Goal: Task Accomplishment & Management: Use online tool/utility

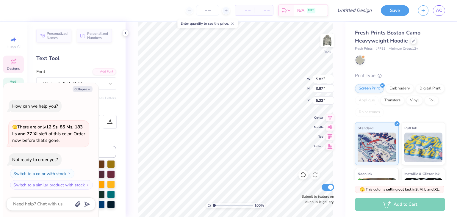
scroll to position [5, 1]
type textarea "x"
type textarea "KAP"
type textarea "x"
type textarea "KA"
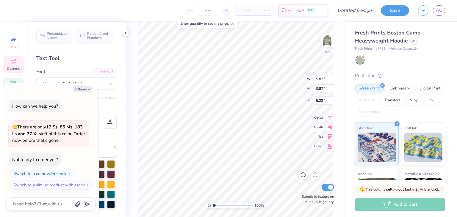
type textarea "x"
type textarea "K"
type textarea "x"
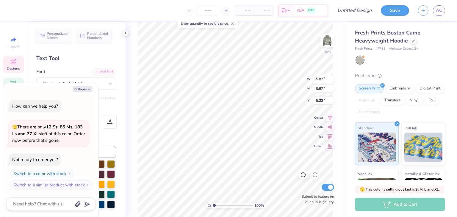
type textarea "P"
type textarea "x"
type textarea "Phi"
type textarea "x"
type textarea "Phi"
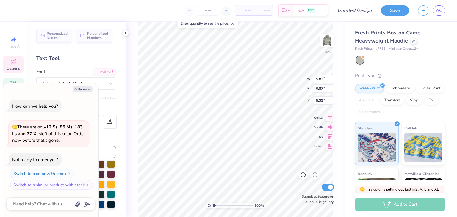
type textarea "x"
type textarea "Phi Si"
type textarea "x"
type textarea "Phi Sig"
type textarea "x"
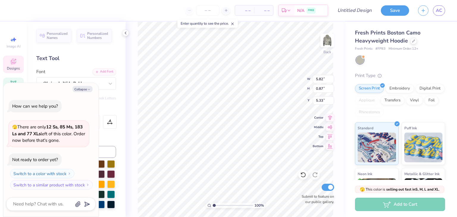
type textarea "Phi Sigma"
type textarea "x"
type textarea "Phi Sigman"
type textarea "x"
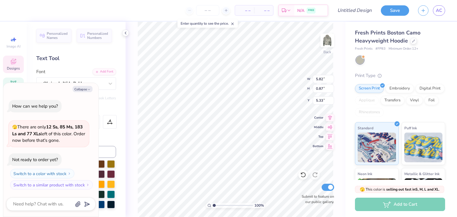
type textarea "Phi Sigma"
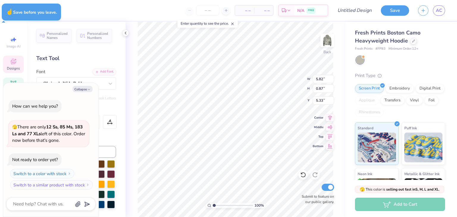
type textarea "x"
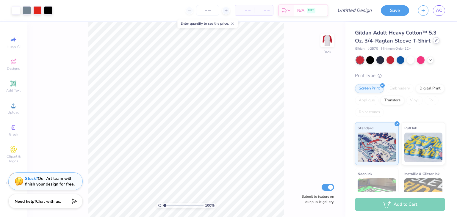
click at [433, 42] on div at bounding box center [436, 40] width 7 height 7
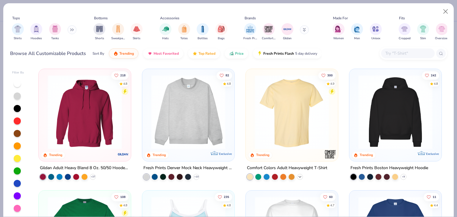
click at [297, 176] on icon at bounding box center [299, 177] width 5 height 5
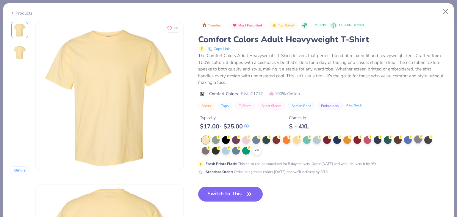
click at [415, 137] on div at bounding box center [418, 140] width 8 height 8
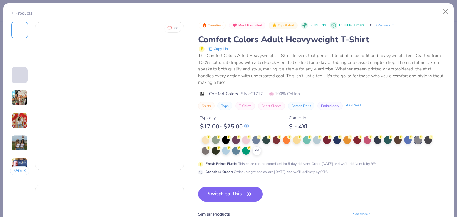
click at [418, 138] on div at bounding box center [418, 140] width 8 height 8
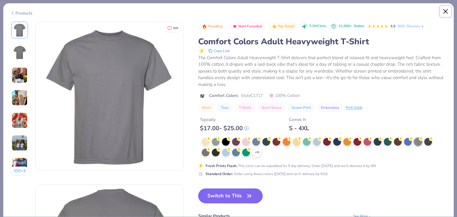
click at [442, 12] on button "Close" at bounding box center [445, 11] width 11 height 11
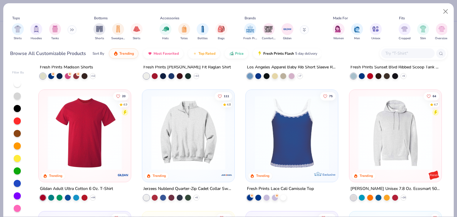
scroll to position [1004, 0]
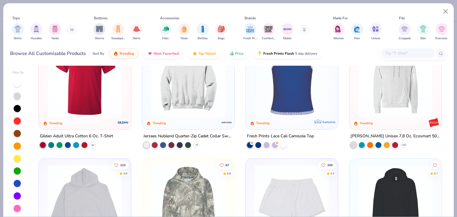
click at [92, 144] on icon at bounding box center [92, 145] width 5 height 5
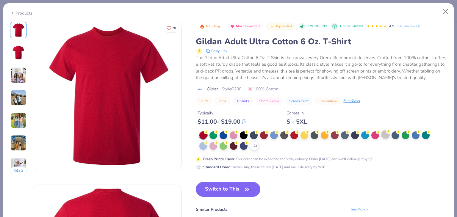
click at [387, 139] on div at bounding box center [385, 135] width 8 height 8
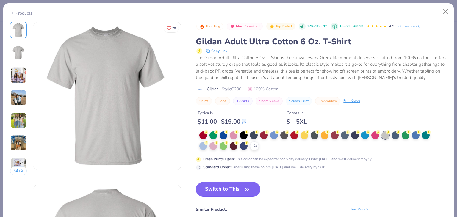
click at [246, 194] on icon "button" at bounding box center [247, 189] width 8 height 8
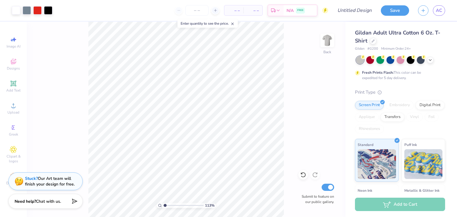
click at [234, 23] on icon at bounding box center [232, 24] width 4 height 4
click at [36, 11] on div at bounding box center [37, 10] width 8 height 8
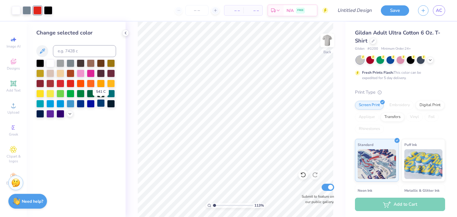
click at [101, 105] on div at bounding box center [101, 103] width 8 height 8
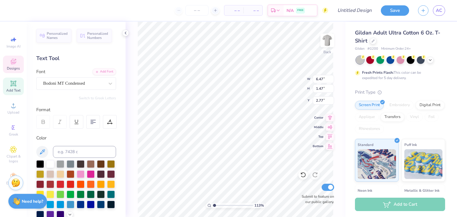
scroll to position [5, 2]
type input "1.12600631614625"
type textarea "THETA"
type input "1.12600631614625"
type textarea "THETA"
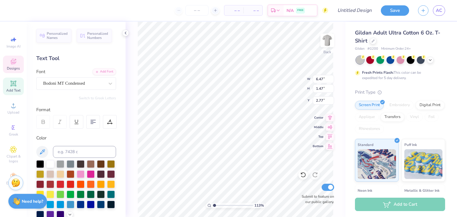
type input "1.12600631614625"
type textarea "THET"
type input "1.12600631614625"
type textarea "THE"
type input "1.12600631614625"
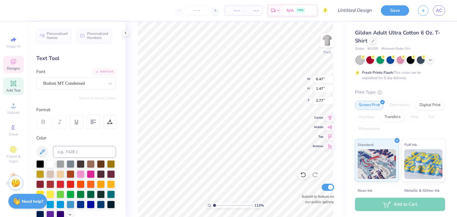
type textarea "TH"
type input "1.12600631614625"
type textarea "T"
type input "1.12600631614625"
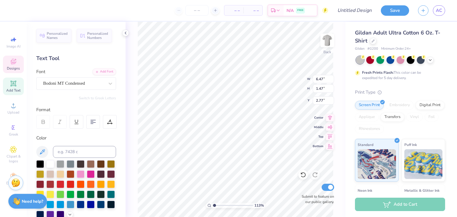
type input "1.12600631614625"
type textarea "P"
type input "1.12600631614625"
type textarea "Phi"
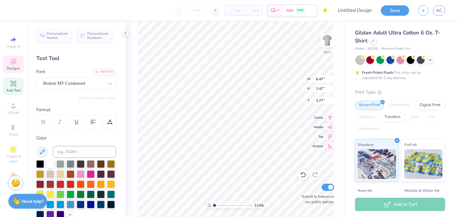
type input "1.12600631614625"
type textarea "Phi"
type input "1.12600631614625"
type textarea "Phi S"
type input "1.12600631614625"
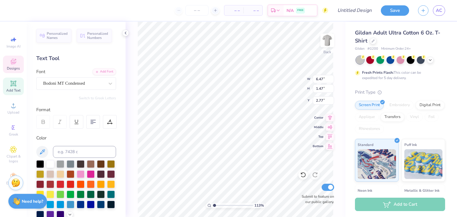
type textarea "Phi Si"
type input "1.12600631614625"
type textarea "Phi Sig"
type input "1.12600631614625"
type textarea "Phi Sigma"
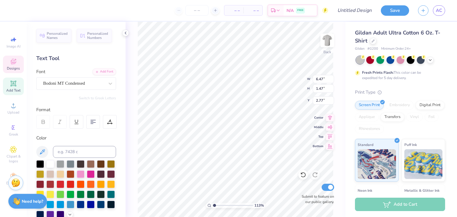
type input "1.12600631614625"
type textarea "Phi Sigma"
type input "1.12600631614625"
type textarea "Phi Sigma"
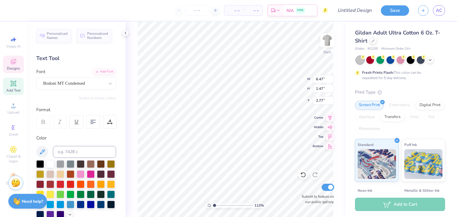
scroll to position [5, 0]
type input "1.12600631614625"
type textarea "Phi Sigma Al"
type input "1.12600631614625"
type textarea "Phi Sigma A"
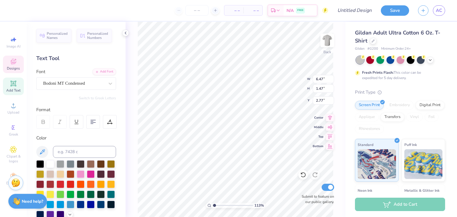
type input "1.12600631614625"
type textarea "Phi Sigma"
type input "1.12600631614625"
type textarea "Phi Sigm"
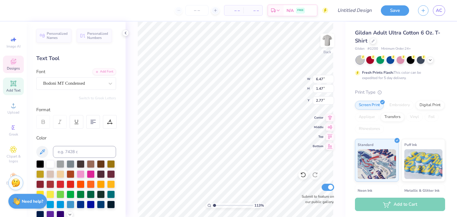
type input "1.12600631614625"
type textarea "Phi Sig"
type input "1.12600631614625"
type textarea "Phi Sigma"
type input "1.12600631614625"
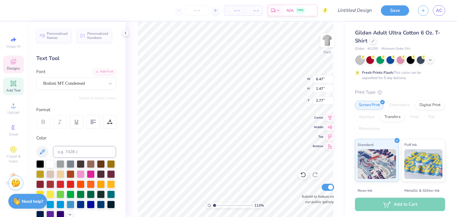
type textarea "Phi Sigma"
type input "1.12600631614625"
type textarea "Phi Sigma A"
type input "1.12600631614625"
type textarea "Phi Sigma Alp"
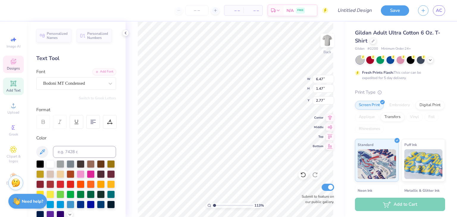
type input "1.12600631614625"
type textarea "Phi Sigma Alpha"
type input "1.12600631614625"
type input "10.32"
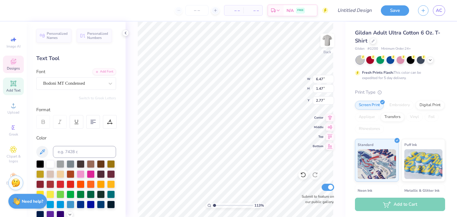
type input "1.93"
type input "2.54"
type input "1.12600631614625"
type input "3.00"
type input "1.12600631614625"
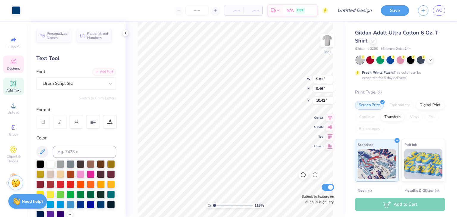
scroll to position [5, 1]
type textarea "Parents 2025"
type input "1.12600631614625"
type textarea "Parents 2025"
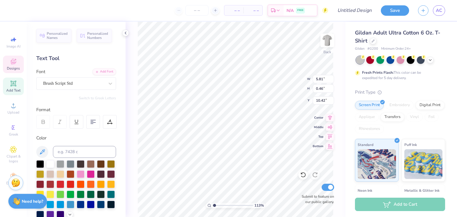
type input "1.12600631614625"
type textarea "Paren 2025"
type input "1.12600631614625"
type textarea "Pare 2025"
type input "1.12600631614625"
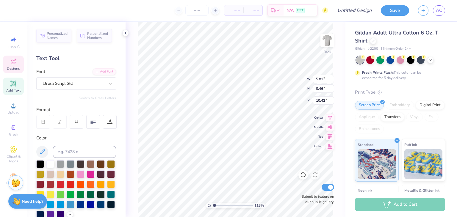
type textarea "Par 2025"
type input "1.12600631614625"
type textarea "Pa 2025"
type input "1.12600631614625"
type textarea "P 2025"
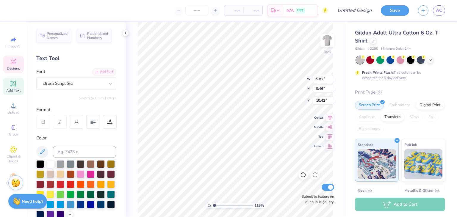
type input "1.12600631614625"
type textarea "2025"
type input "1.12600631614625"
type textarea "H 2025"
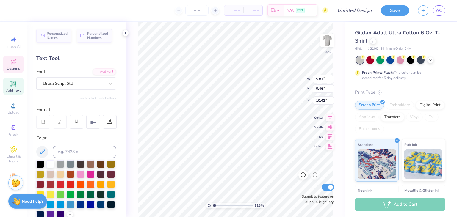
type input "1.12600631614625"
type textarea "Ho 2025"
type input "1.12600631614625"
type textarea "Hom 2025"
type input "1.12600631614625"
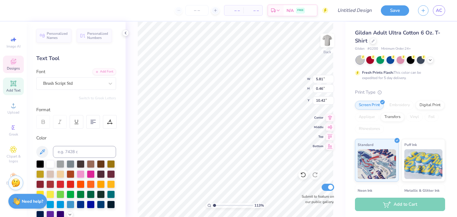
type textarea "Home 2025"
type input "1.12600631614625"
type textarea "Homeco 2025"
type input "1.12600631614625"
type textarea "Homecom 2025"
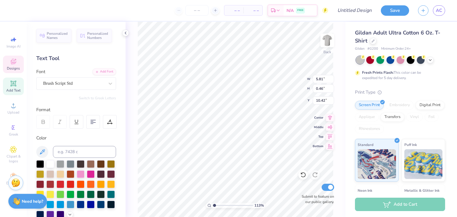
type input "1.12600631614625"
type textarea "Homecoming 2025"
type input "1.12600631614625"
type input "10.32"
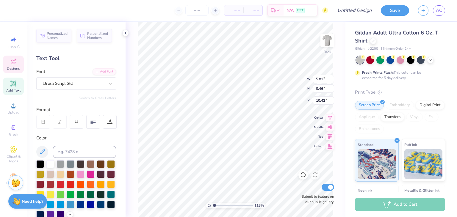
type input "1.93"
type input "3.00"
type input "1.12600631614625"
type input "3.00"
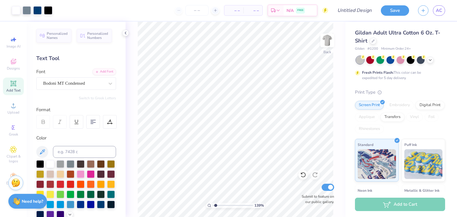
click at [215, 206] on input "range" at bounding box center [233, 205] width 40 height 5
click at [217, 208] on input "range" at bounding box center [233, 205] width 40 height 5
type input "1.44008364274609"
click at [356, 10] on input "Design Title" at bounding box center [361, 10] width 29 height 12
click at [218, 11] on div at bounding box center [197, 10] width 45 height 11
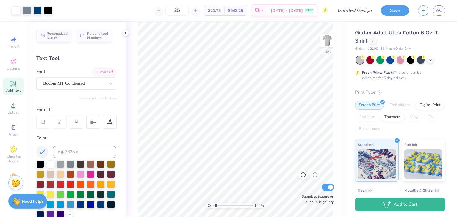
type input "2"
type input "50"
click at [434, 58] on div at bounding box center [400, 60] width 89 height 8
click at [429, 60] on icon at bounding box center [430, 59] width 5 height 5
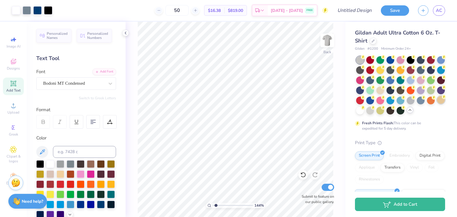
click at [437, 104] on div at bounding box center [441, 100] width 8 height 8
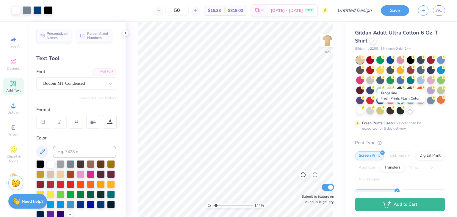
type input "1.44008364274609"
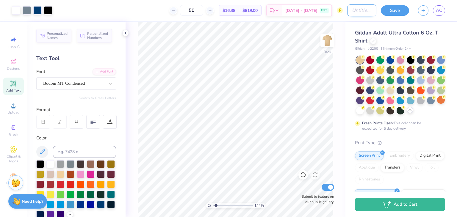
click at [365, 14] on input "Design Title" at bounding box center [361, 10] width 29 height 12
type input "H"
type input "1.44008364274609"
type input "HO"
type input "1.44008364274609"
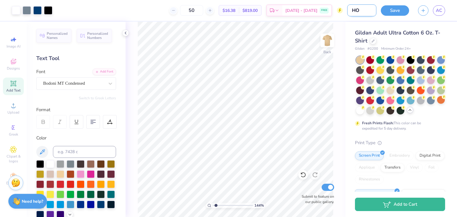
type input "HOC"
type input "1.44008364274609"
type input "HOCO"
type input "1.44008364274609"
type input "HOCO"
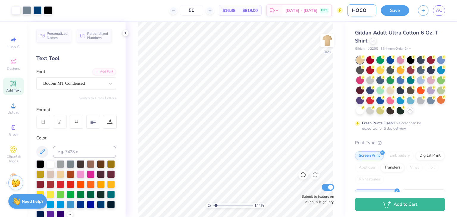
type input "1.44008364274609"
type input "HOCO S"
type input "1.44008364274609"
type input "HOCO Sh"
type input "1.44008364274609"
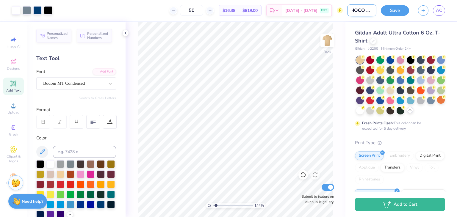
type input "HOCO Shi"
type input "1.44008364274609"
type input "HOCO Shir"
type input "1.44008364274609"
type input "HOCO Shirt"
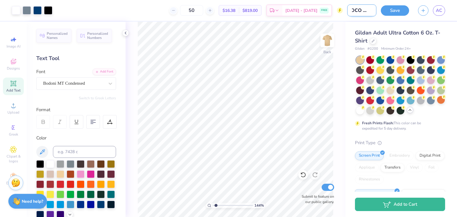
type input "1.44008364274609"
type input "HOCO Shirt"
type input "1.44008364274609"
type input "HOCO Shirt B"
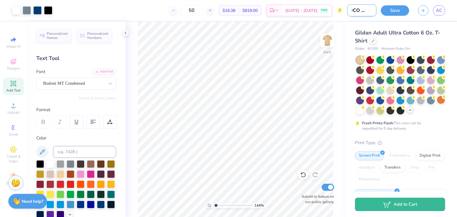
type input "1.44008364274609"
type input "HOCO Shirt BB"
type input "1.44008364274609"
type input "HOCO Shirt BBQ"
type input "1.44008364274609"
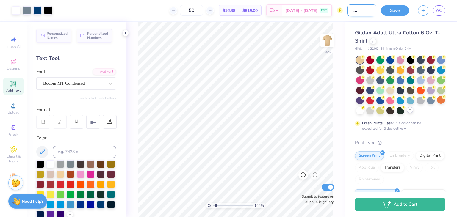
scroll to position [0, 18]
type input "HOCO Shirt BBQ"
click at [396, 9] on button "Save" at bounding box center [395, 9] width 28 height 10
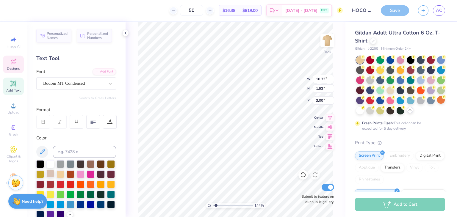
click at [54, 174] on div at bounding box center [50, 174] width 8 height 8
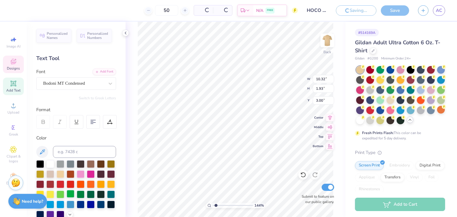
type input "1.44008364274609"
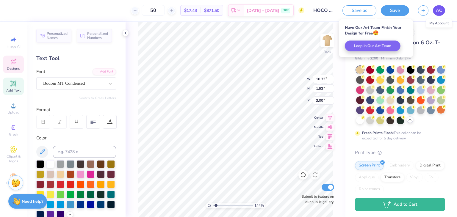
click at [441, 11] on span "AC" at bounding box center [439, 10] width 6 height 7
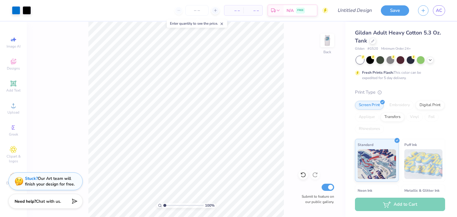
click at [326, 41] on img at bounding box center [327, 40] width 12 height 12
click at [326, 44] on img at bounding box center [327, 41] width 24 height 24
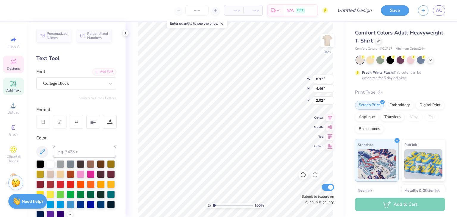
scroll to position [5, 3]
type textarea "P"
type textarea "HOMECOMING"
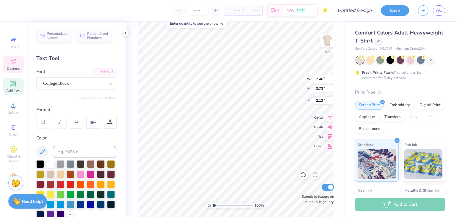
type input "7.46"
type input "3.73"
type input "2.13"
type input "8.54"
type input "4.27"
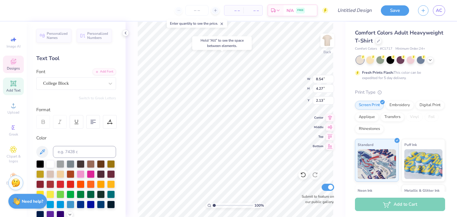
type input "1.61"
click at [287, 84] on div "100 % Back W 8.54 8.54 " H 4.27 4.27 " Y 1.61 1.61 " Center Middle Top Bottom S…" at bounding box center [235, 119] width 220 height 195
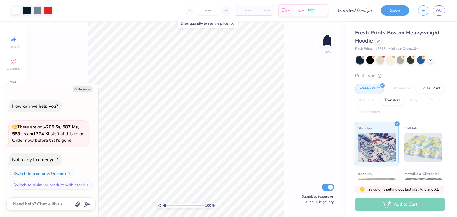
type textarea "x"
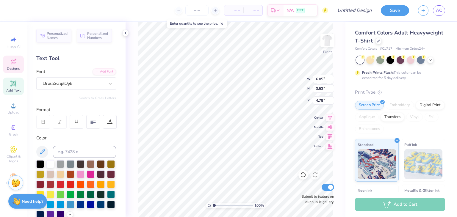
type input "6.05"
type input "3.53"
type input "4.78"
type textarea "Sig"
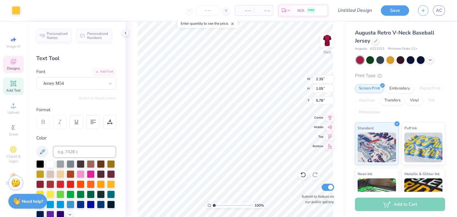
scroll to position [5, 1]
type textarea "1932"
type input "2.90"
type input "0.85"
type input "9.07"
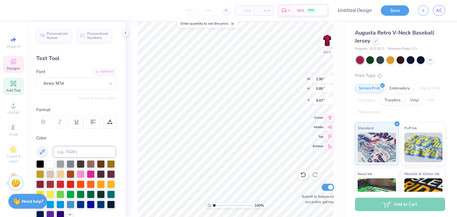
scroll to position [5, 1]
type textarea "C"
type textarea "Phi Sig"
type input "0.99"
type input "0.94"
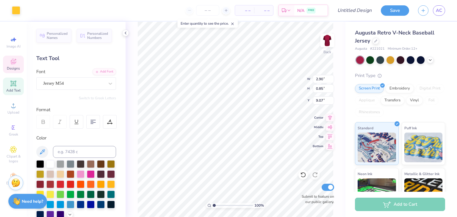
type input "6.93"
click at [411, 63] on div at bounding box center [411, 60] width 8 height 8
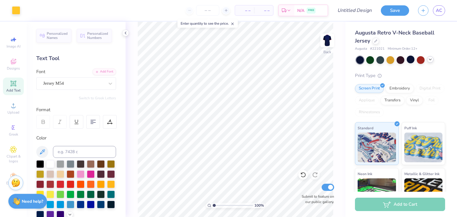
click at [429, 59] on icon at bounding box center [430, 59] width 5 height 5
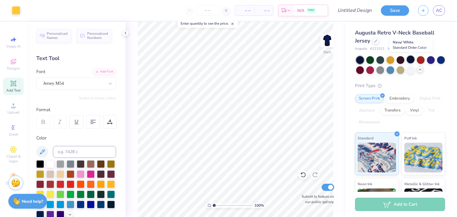
click at [408, 60] on div at bounding box center [411, 60] width 8 height 8
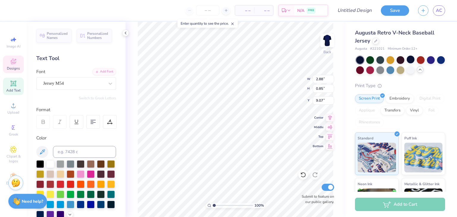
scroll to position [5, 2]
type textarea "Phi Sigma alpha"
click at [286, 79] on div "100 % Back W 2.88 2.88 " H 0.85 0.85 " Y 9.07 9.07 " Center Middle Top Bottom S…" at bounding box center [235, 119] width 220 height 195
